Goal: Information Seeking & Learning: Learn about a topic

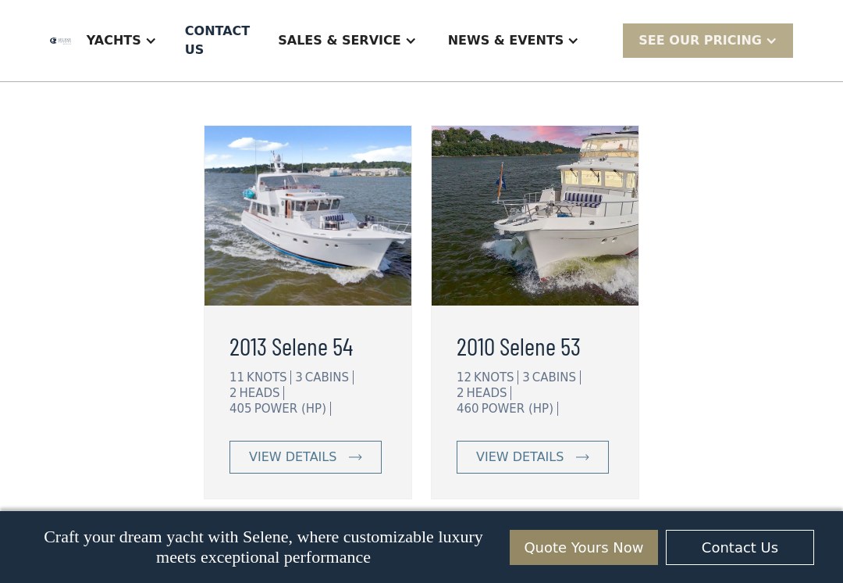
scroll to position [4212, 0]
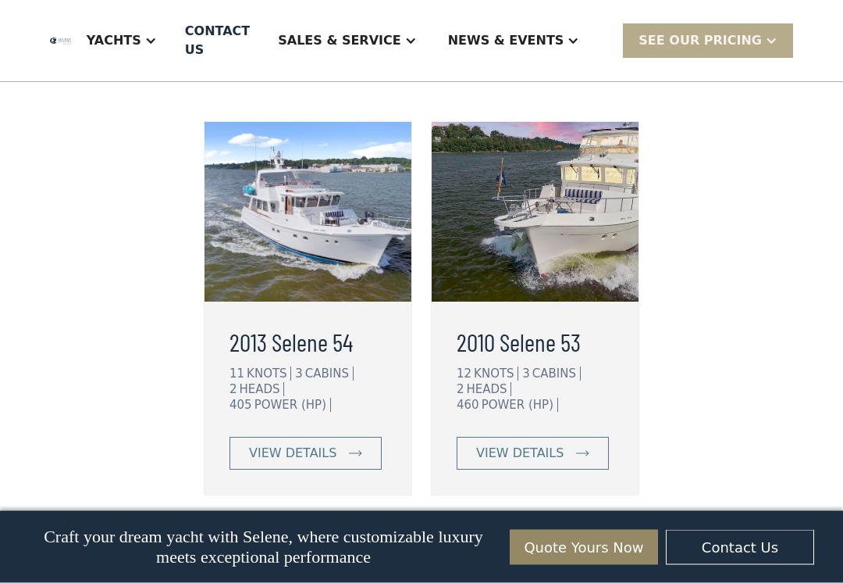
click at [565, 437] on link "view details" at bounding box center [533, 453] width 152 height 33
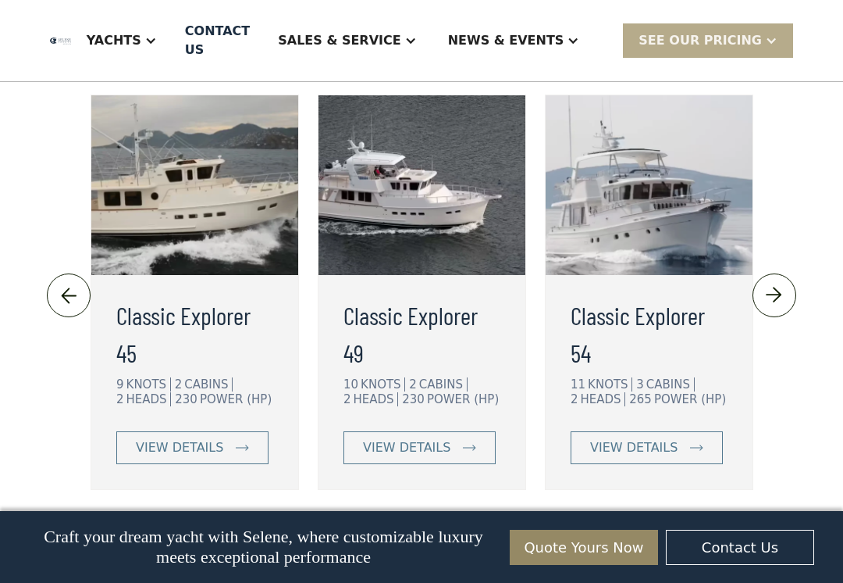
scroll to position [3629, 0]
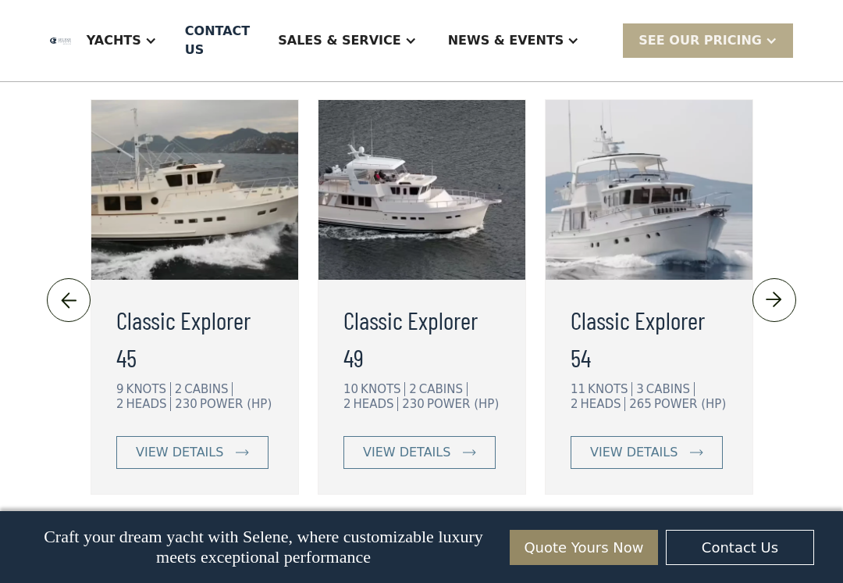
click at [463, 449] on img at bounding box center [469, 452] width 13 height 6
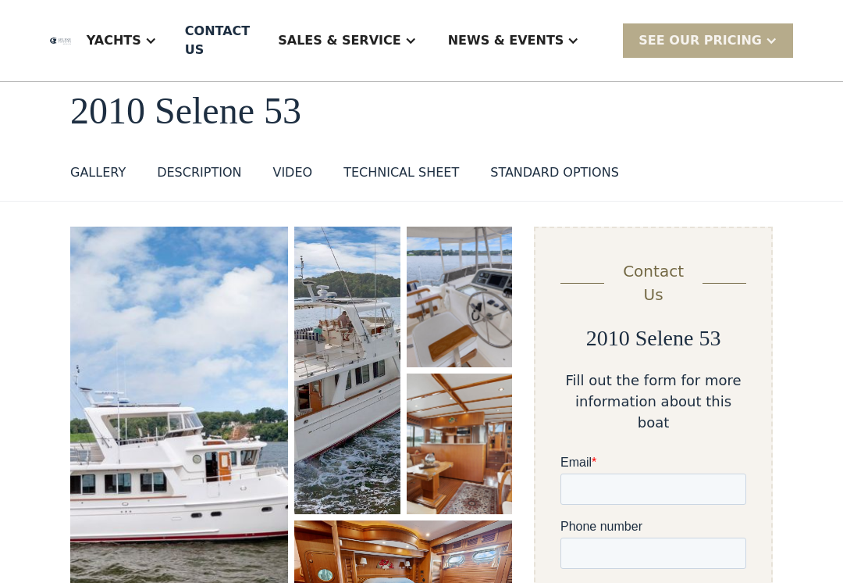
scroll to position [54, 0]
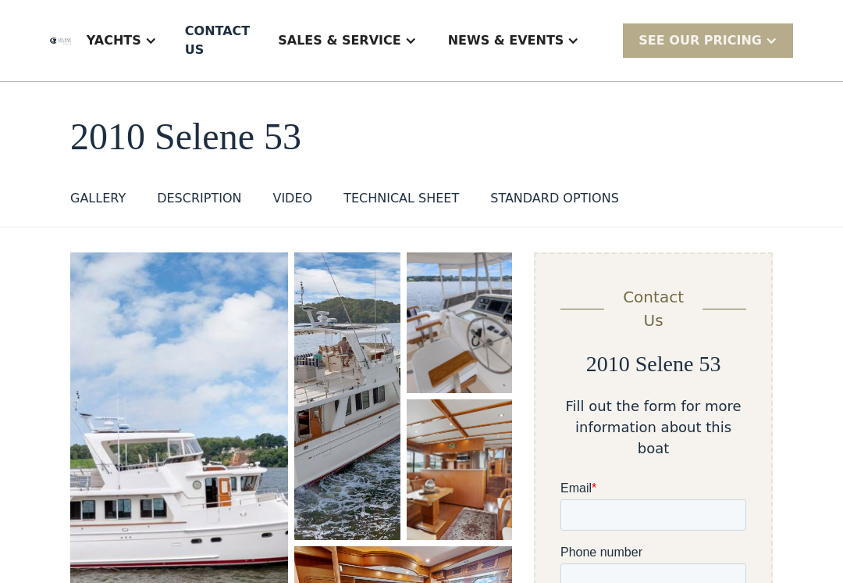
click at [93, 201] on div "GALLERY" at bounding box center [97, 198] width 55 height 19
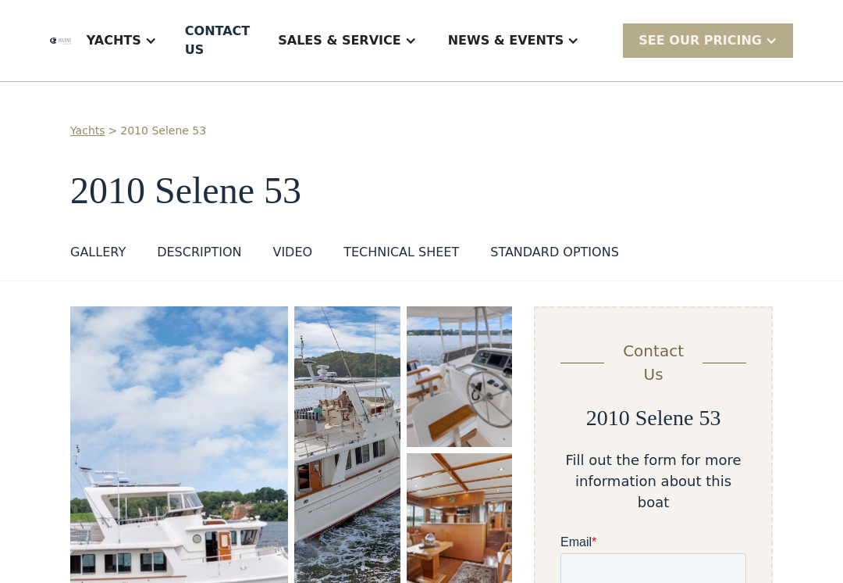
click at [748, 34] on div "SEE Our Pricing" at bounding box center [700, 40] width 123 height 19
click at [778, 189] on div "Yachts > 2010 Selene 53 2010 Selene 53 GALLERY GALLERY DESCRIPTION VIDEO TECHNI…" at bounding box center [421, 181] width 843 height 199
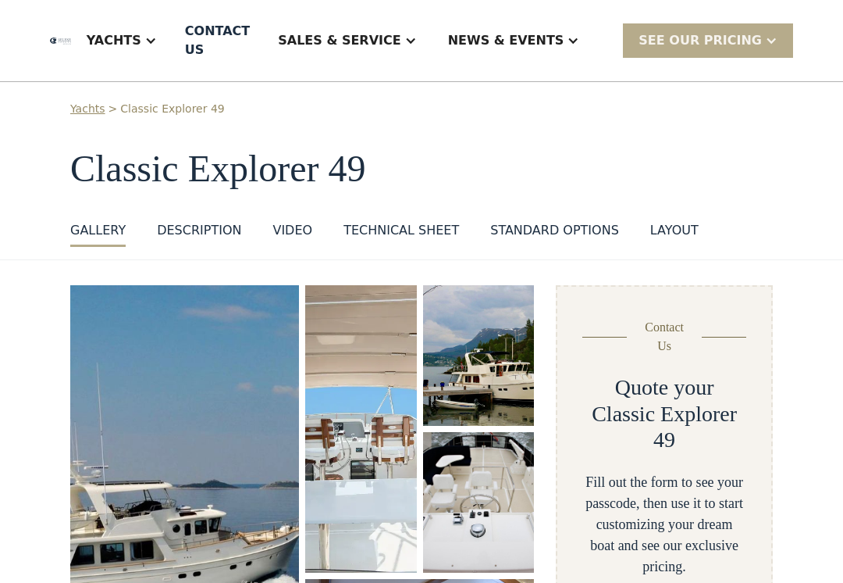
scroll to position [24, 0]
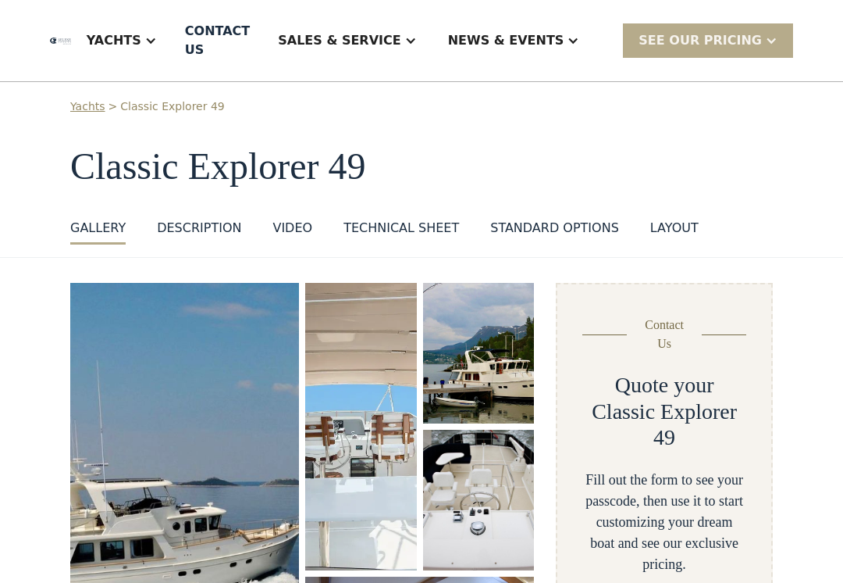
click at [288, 219] on div "VIDEO" at bounding box center [293, 228] width 40 height 19
